Goal: Transaction & Acquisition: Purchase product/service

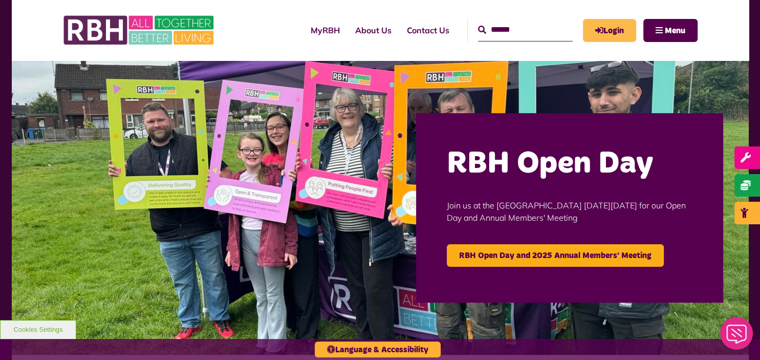
click at [628, 19] on link "Login" at bounding box center [609, 30] width 53 height 23
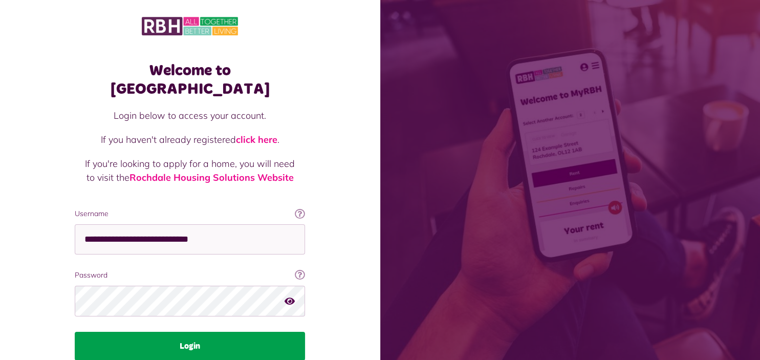
click at [205, 331] on button "Login" at bounding box center [190, 345] width 230 height 29
click at [210, 331] on button "Login" at bounding box center [190, 345] width 230 height 29
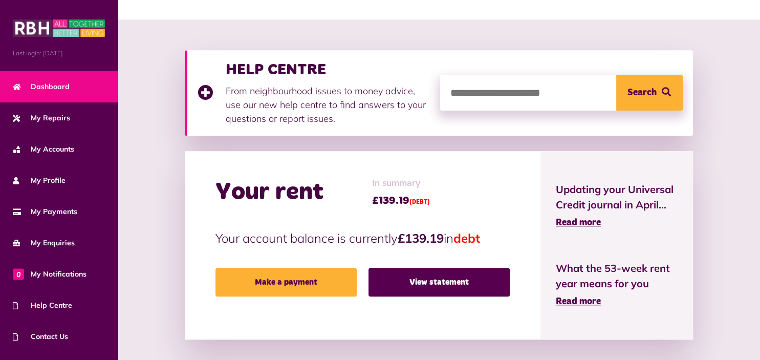
scroll to position [135, 0]
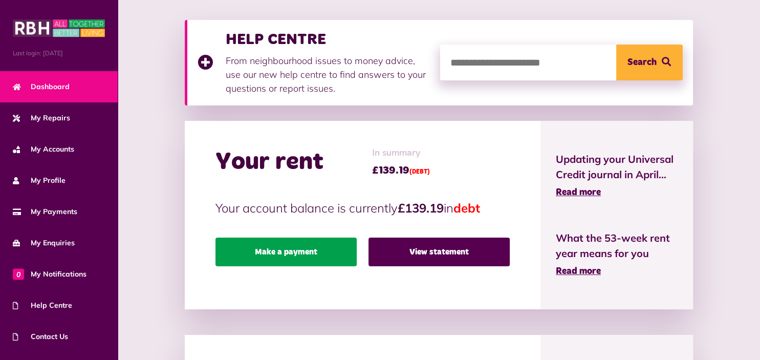
click at [319, 257] on link "Make a payment" at bounding box center [285, 251] width 141 height 29
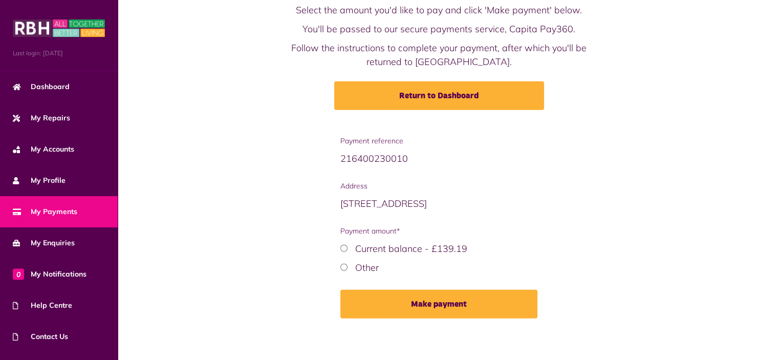
scroll to position [64, 0]
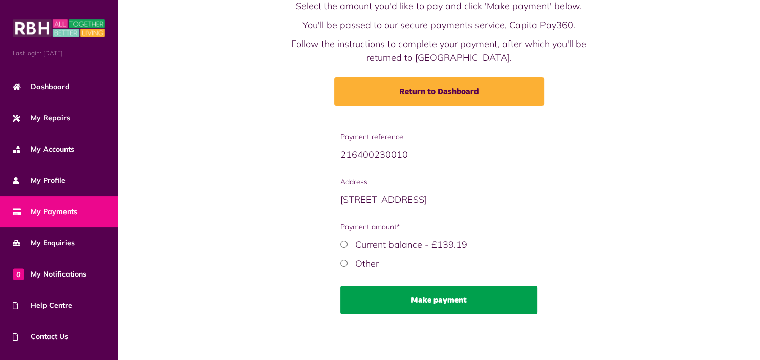
click at [376, 303] on button "Make payment" at bounding box center [438, 299] width 197 height 29
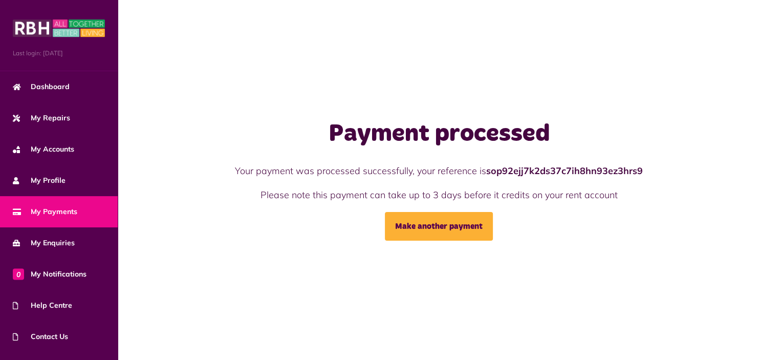
click at [87, 205] on link "My Payments" at bounding box center [59, 211] width 118 height 31
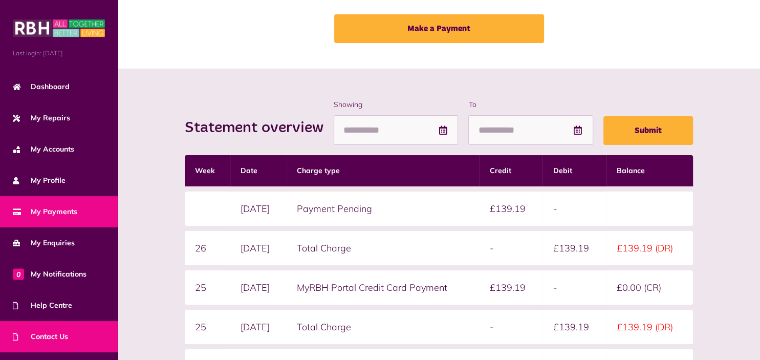
scroll to position [81, 0]
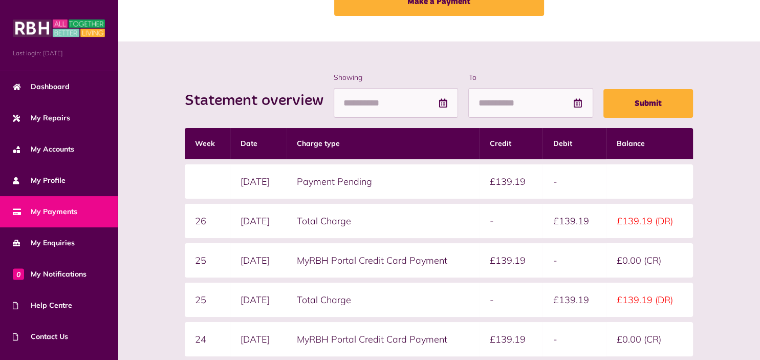
click at [110, 30] on div "Last login: [DATE]" at bounding box center [59, 35] width 118 height 71
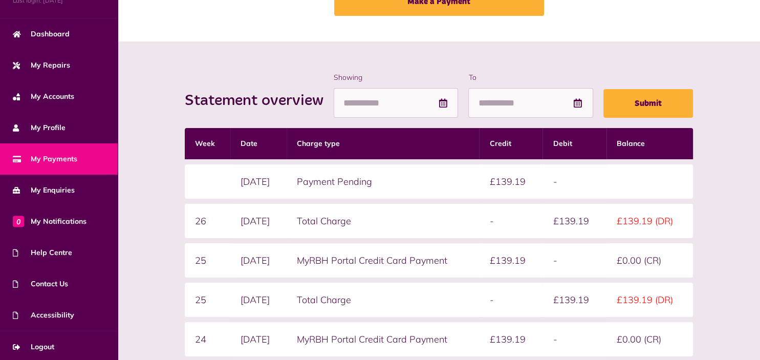
scroll to position [55, 0]
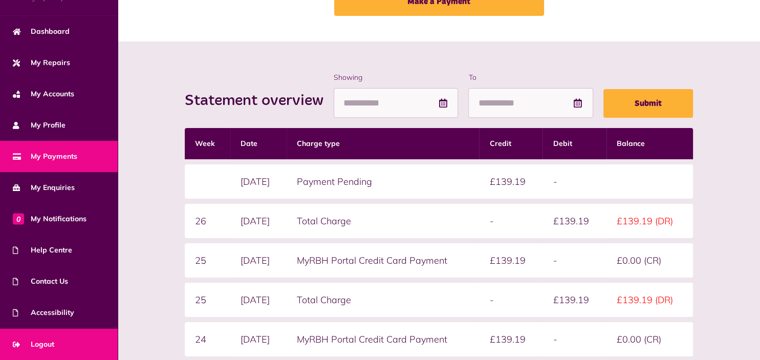
click at [52, 337] on link "Logout" at bounding box center [59, 343] width 118 height 31
